Goal: Register for event/course

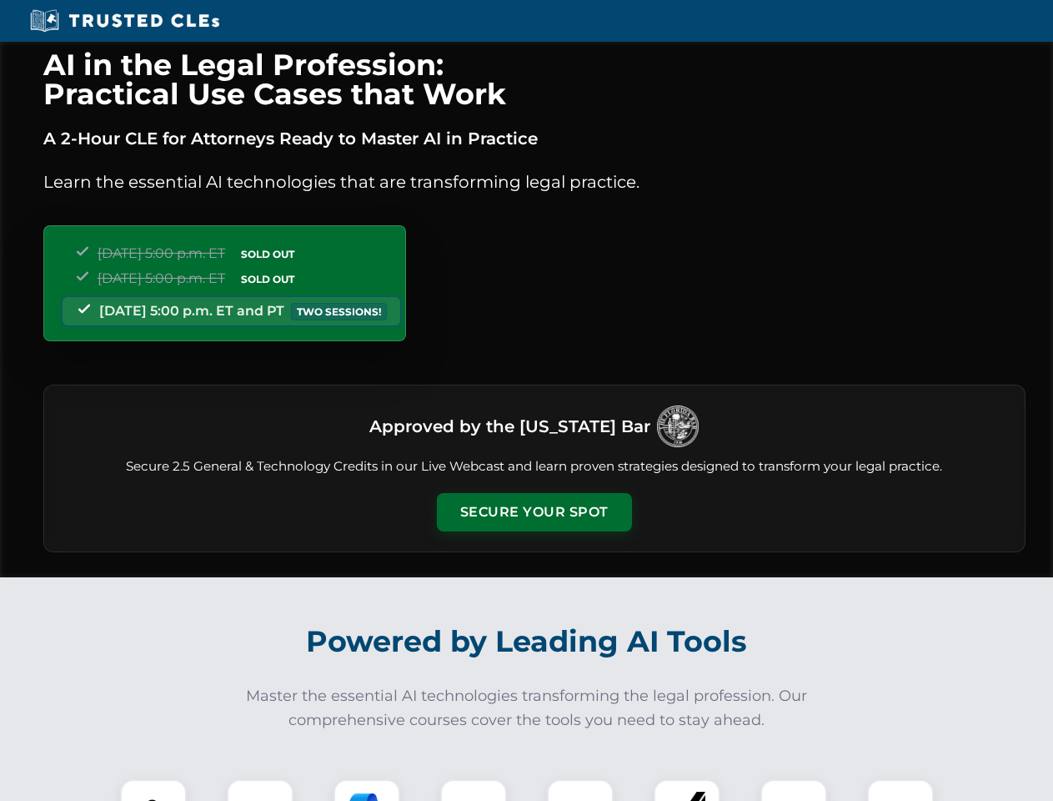
click at [534, 512] on button "Secure Your Spot" at bounding box center [534, 512] width 195 height 38
click at [153, 790] on img at bounding box center [153, 812] width 48 height 48
click at [260, 790] on div at bounding box center [260, 812] width 67 height 67
